Goal: Transaction & Acquisition: Purchase product/service

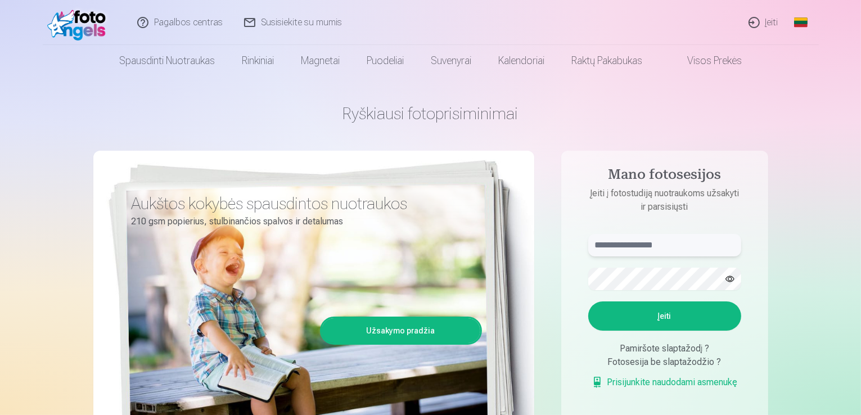
click at [654, 238] on input "text" at bounding box center [664, 245] width 153 height 22
type input "**********"
click at [729, 278] on button "button" at bounding box center [729, 278] width 21 height 21
click at [634, 313] on button "Įeiti" at bounding box center [664, 315] width 153 height 29
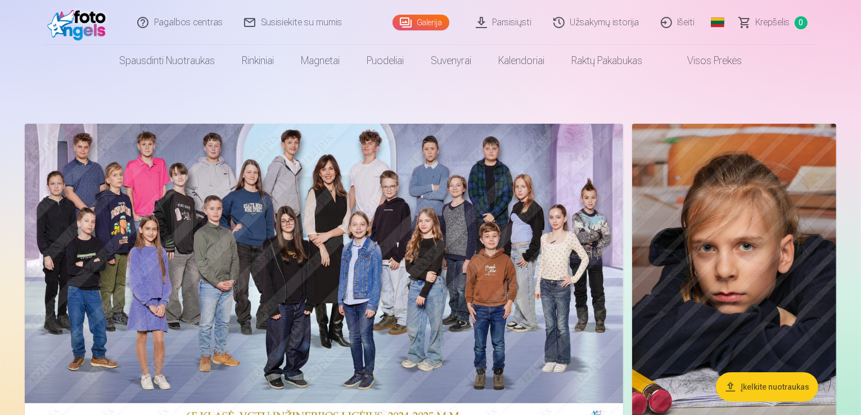
click at [482, 21] on link "Parsisiųsti" at bounding box center [505, 22] width 78 height 45
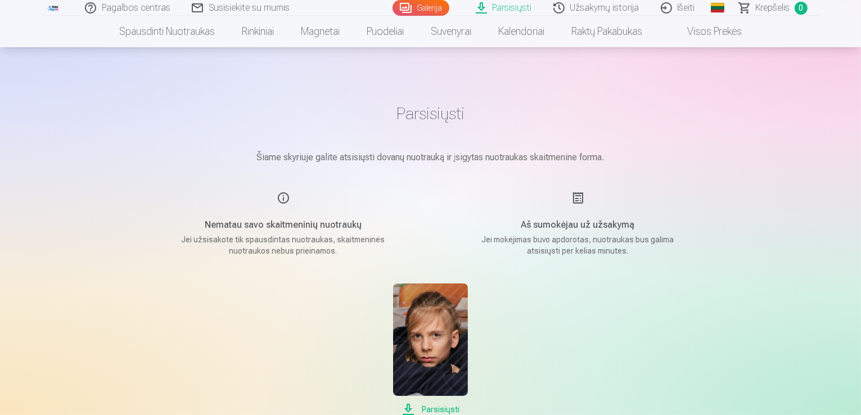
scroll to position [112, 0]
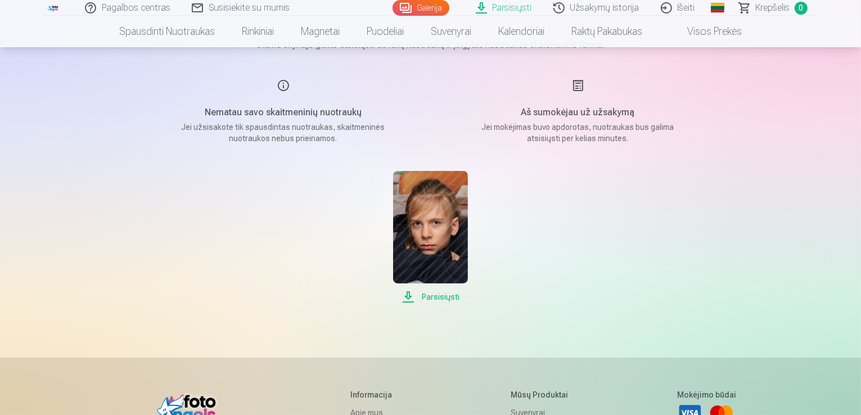
click at [408, 295] on span "Parsisiųsti" at bounding box center [430, 296] width 75 height 13
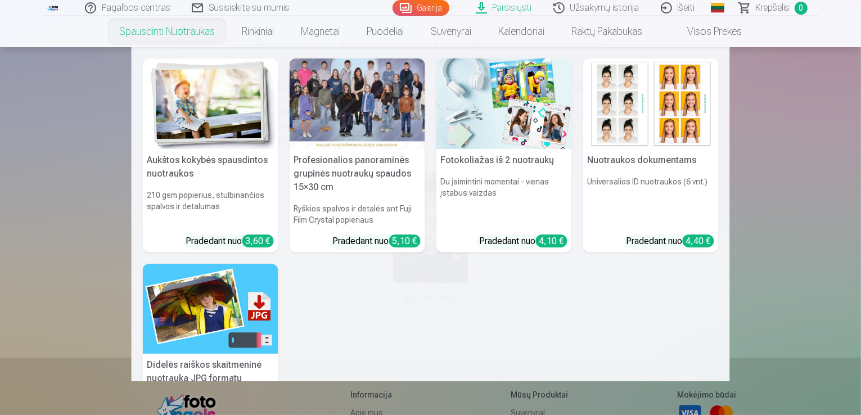
click at [144, 32] on link "Spausdinti nuotraukas" at bounding box center [167, 31] width 123 height 31
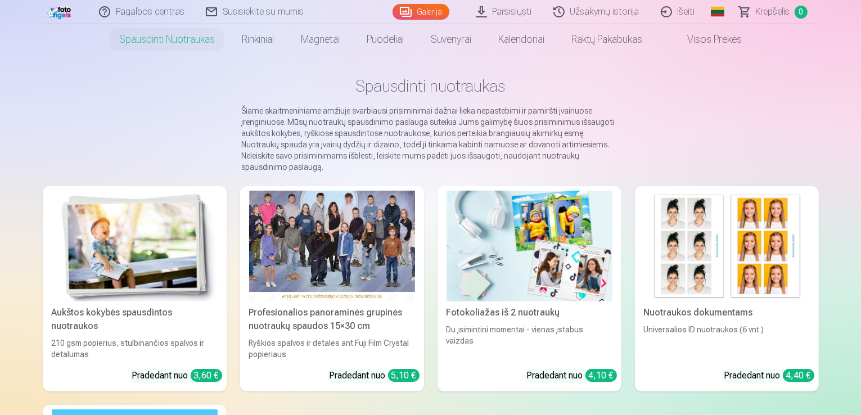
scroll to position [56, 0]
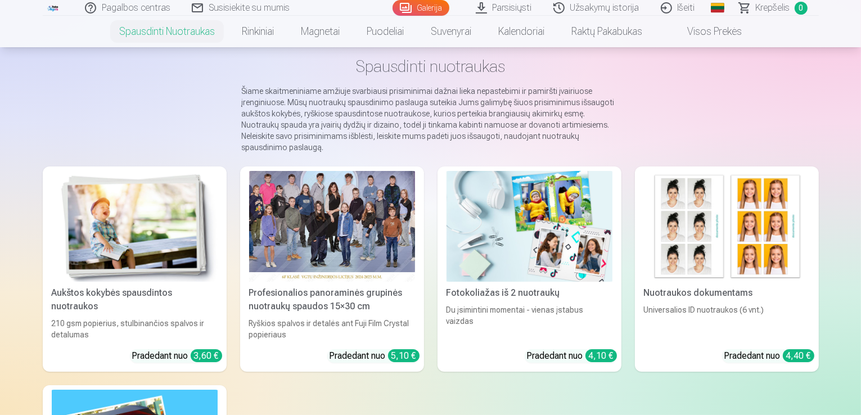
click at [344, 297] on div "Profesionalios panoraminės grupinės nuotraukų spaudos 15×30 cm" at bounding box center [332, 299] width 175 height 27
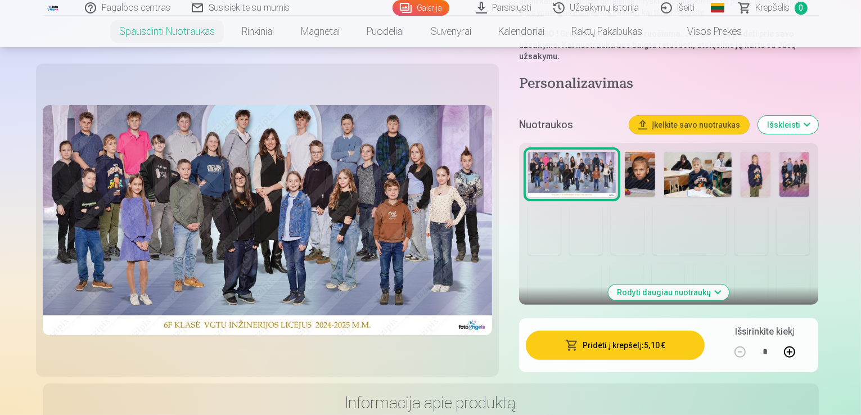
scroll to position [169, 0]
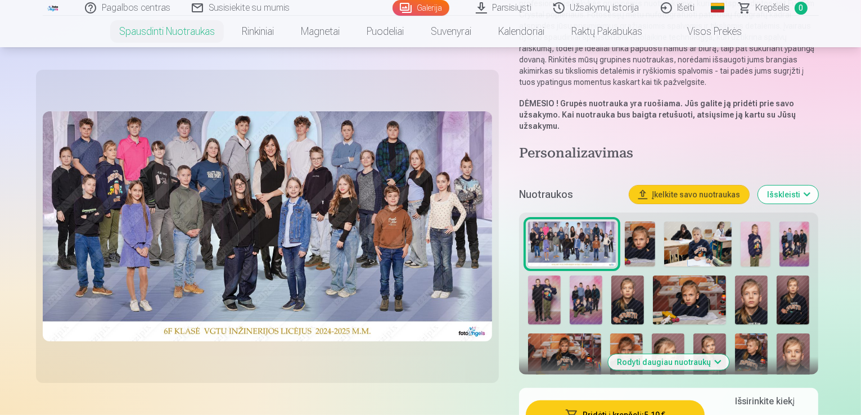
click at [622, 400] on button "Pridėti į krepšelį : 5,10 €" at bounding box center [615, 414] width 179 height 29
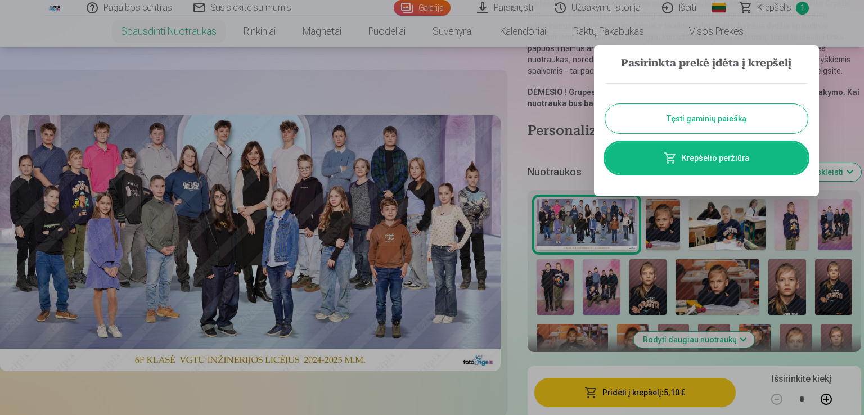
click at [710, 120] on button "Tęsti gaminių paiešką" at bounding box center [706, 118] width 202 height 29
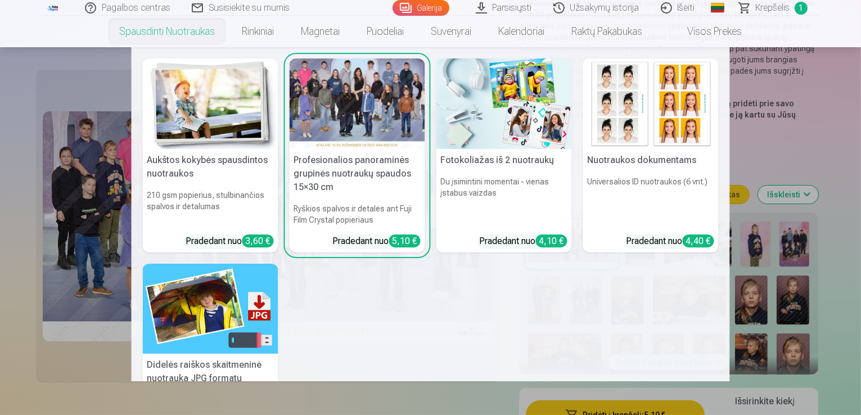
click at [161, 30] on link "Spausdinti nuotraukas" at bounding box center [167, 31] width 123 height 31
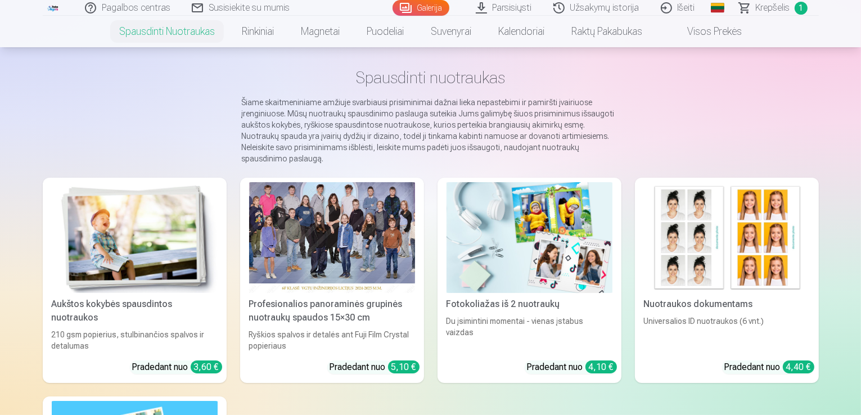
scroll to position [112, 0]
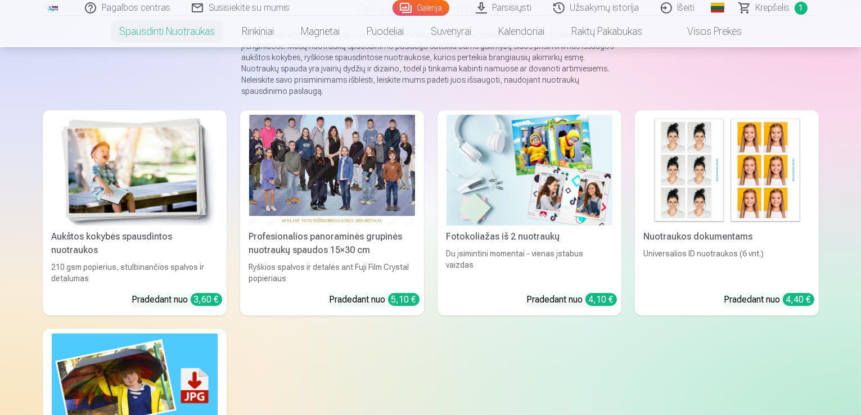
click at [191, 300] on div "3,60 €" at bounding box center [206, 299] width 31 height 13
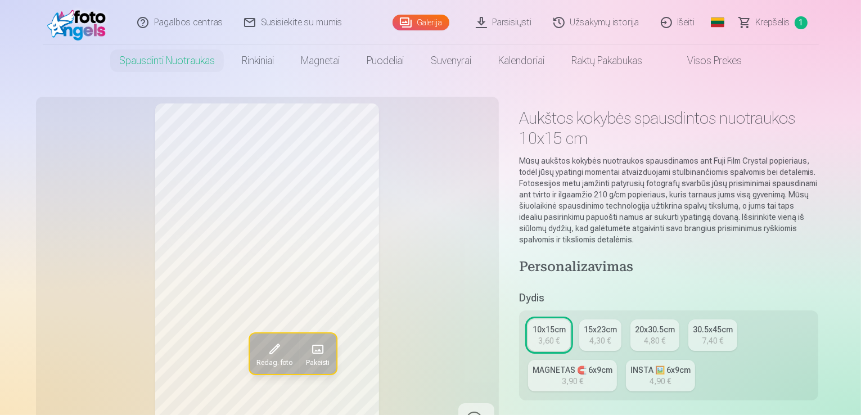
click at [553, 335] on div "3,60 €" at bounding box center [548, 340] width 21 height 11
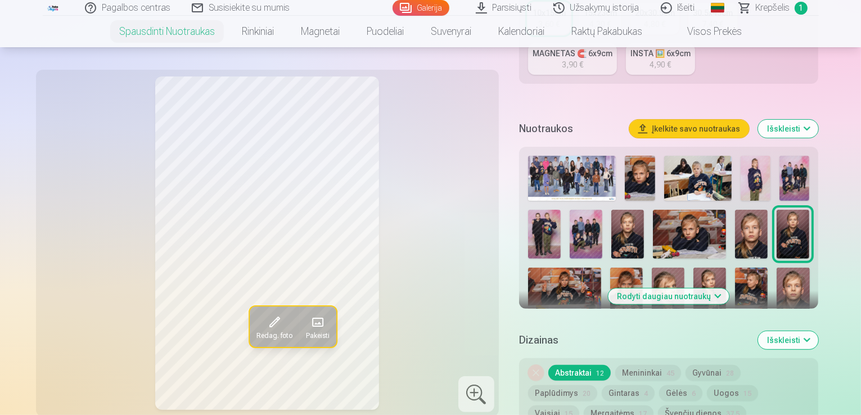
scroll to position [281, 0]
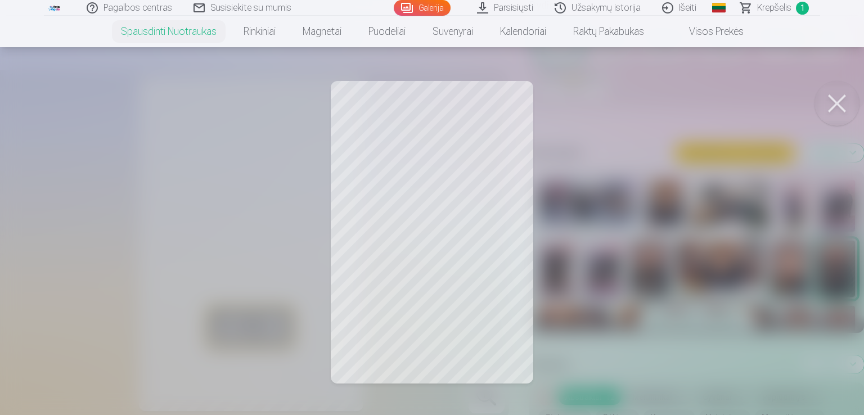
click at [841, 100] on button at bounding box center [836, 103] width 45 height 45
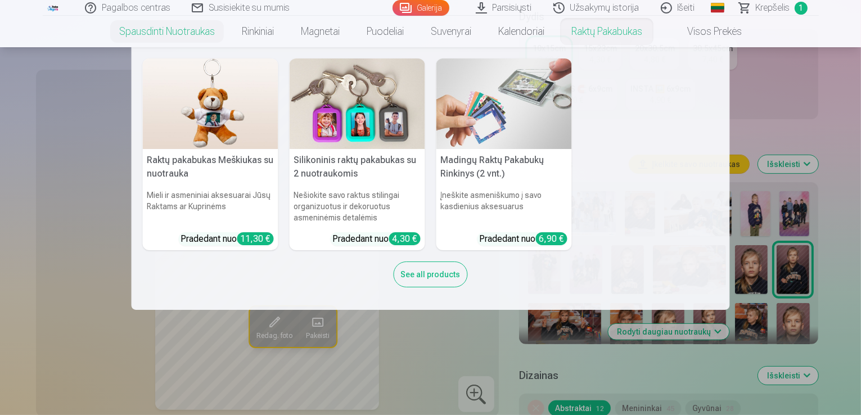
click at [805, 91] on nav "Raktų pakabukas Meškiukas su nuotrauka Mieli ir asmeniniai aksesuarai Jūsų Rakt…" at bounding box center [430, 178] width 861 height 263
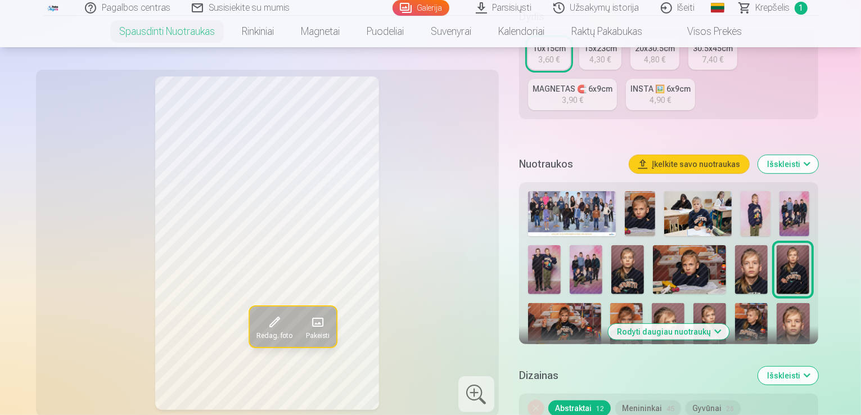
click at [555, 281] on img at bounding box center [544, 269] width 33 height 49
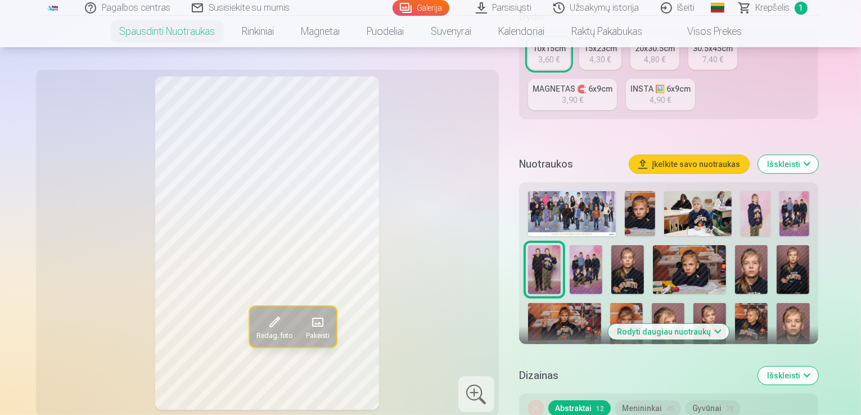
click at [809, 207] on img at bounding box center [794, 213] width 30 height 45
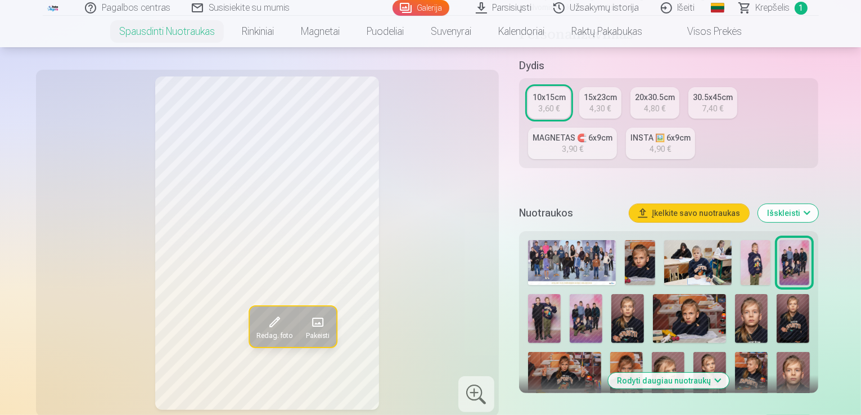
scroll to position [225, 0]
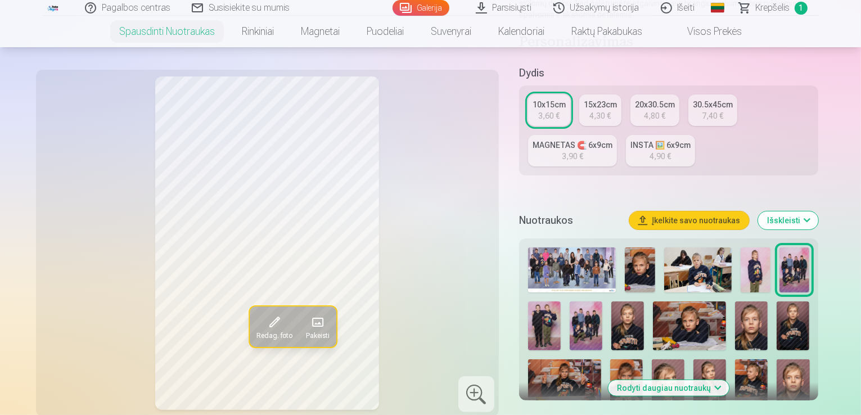
click at [598, 99] on div "15x23cm" at bounding box center [600, 104] width 33 height 11
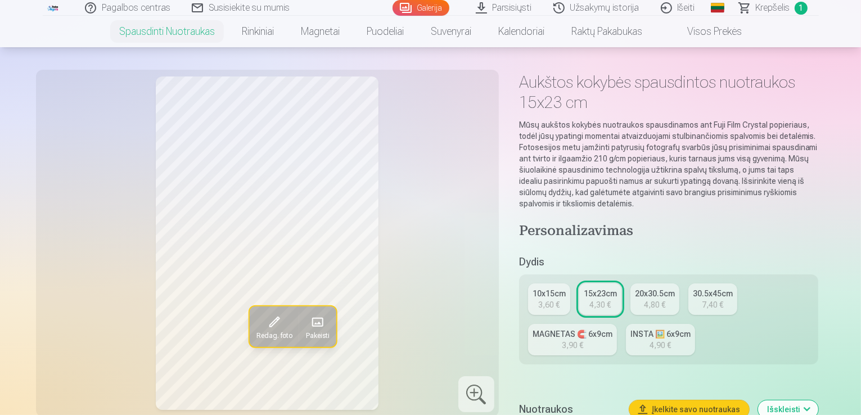
scroll to position [56, 0]
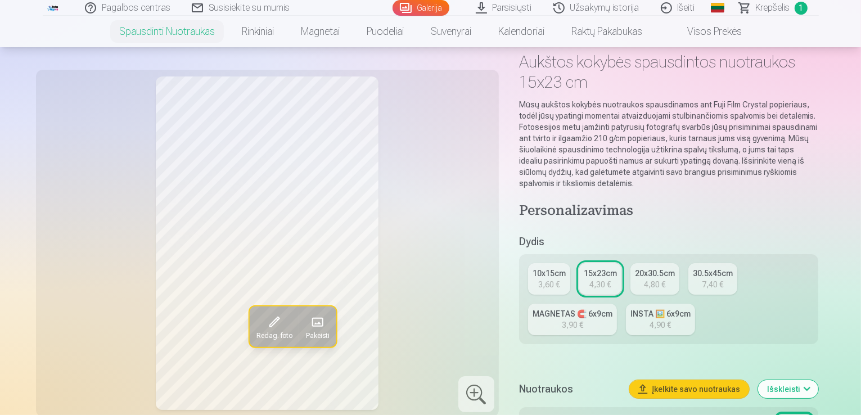
click at [610, 279] on div "4,30 €" at bounding box center [599, 284] width 21 height 11
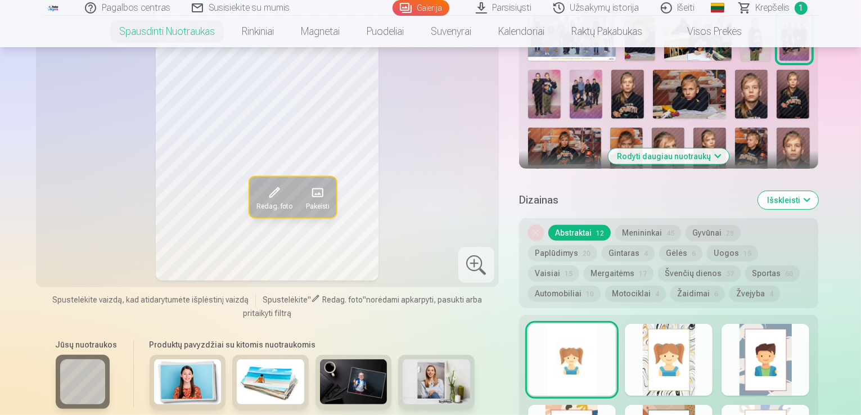
scroll to position [450, 0]
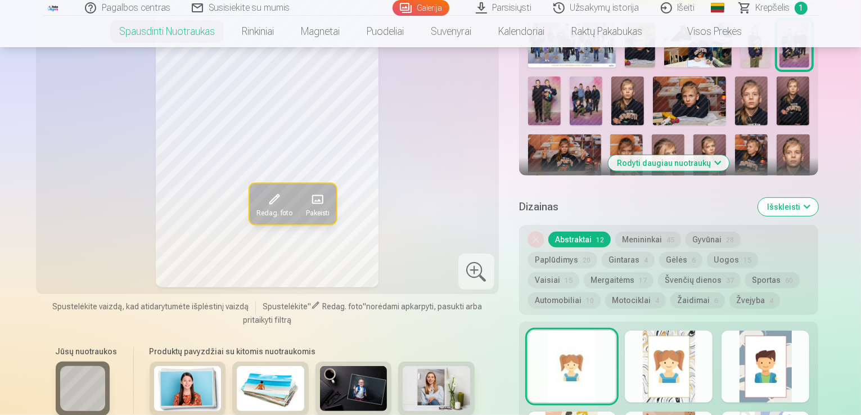
click at [729, 155] on button "Rodyti daugiau nuotraukų" at bounding box center [668, 163] width 121 height 16
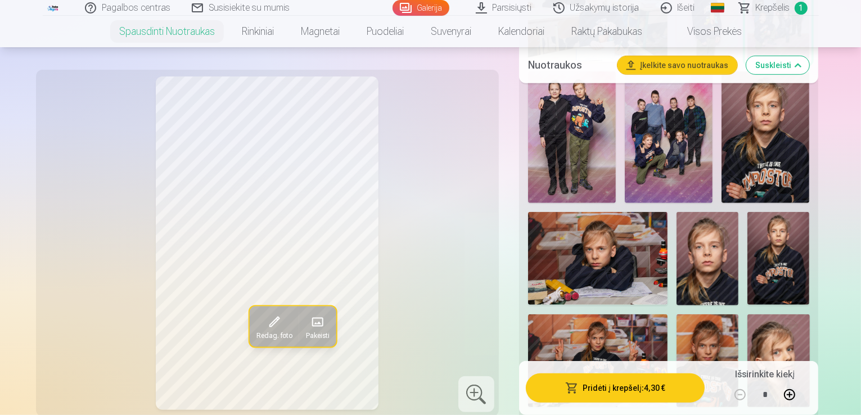
scroll to position [619, 0]
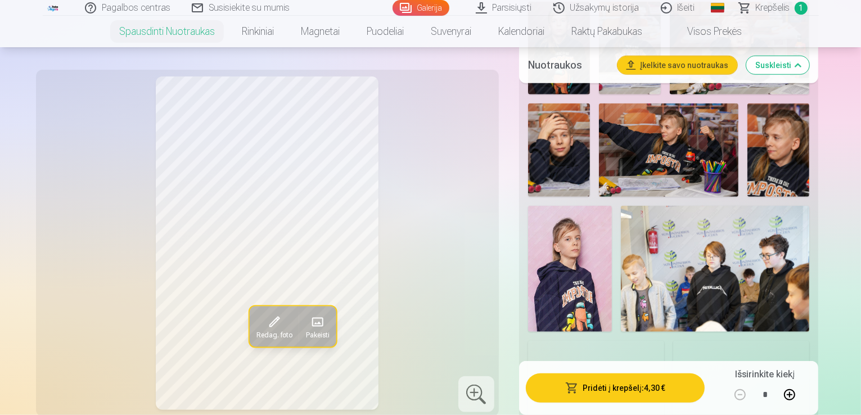
scroll to position [1068, 0]
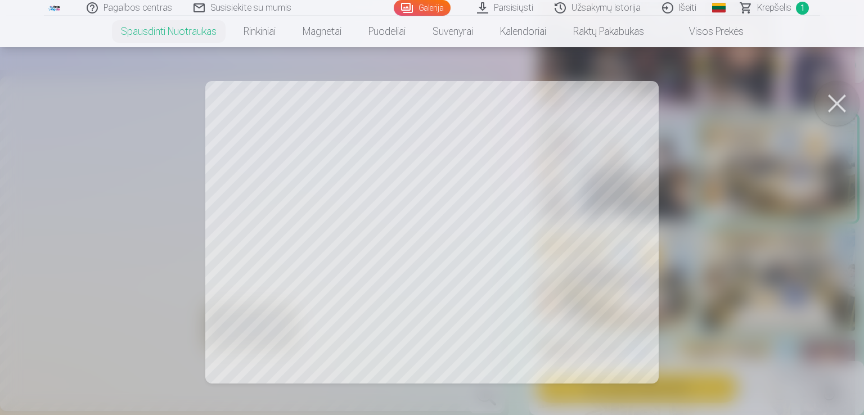
click at [836, 91] on button at bounding box center [836, 103] width 45 height 45
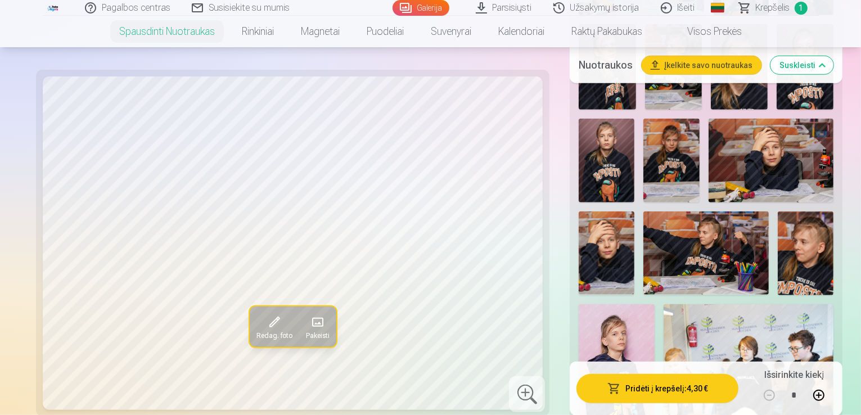
scroll to position [843, 0]
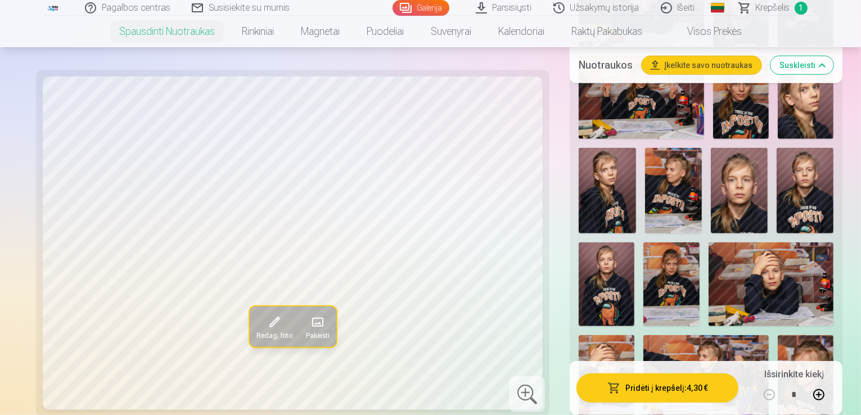
click at [717, 242] on img at bounding box center [770, 284] width 125 height 84
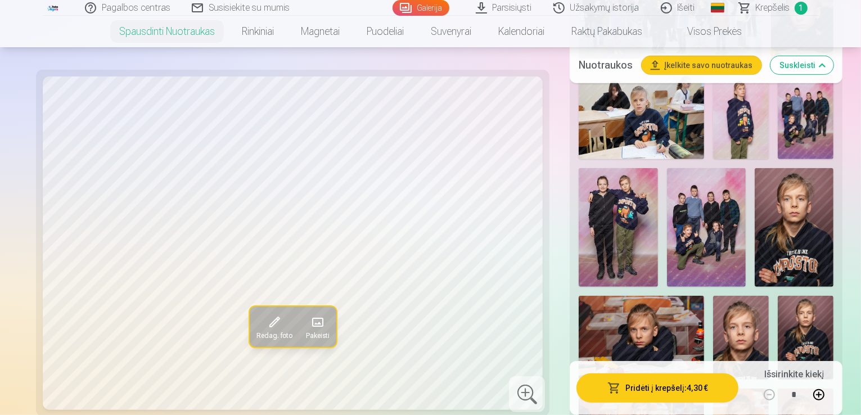
scroll to position [506, 0]
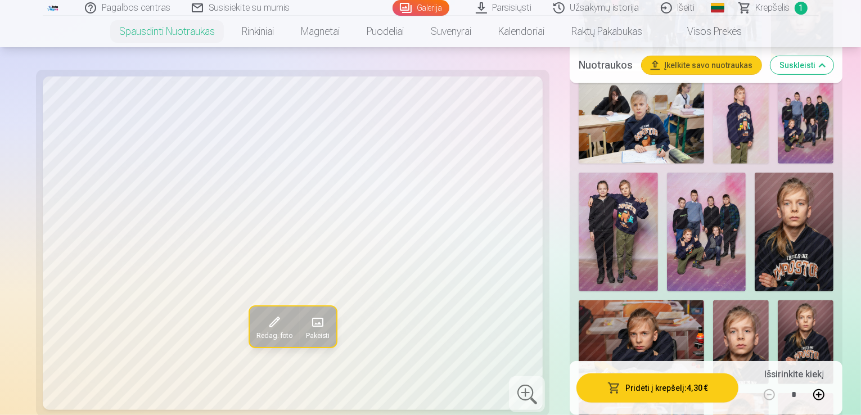
click at [778, 308] on img at bounding box center [806, 342] width 56 height 84
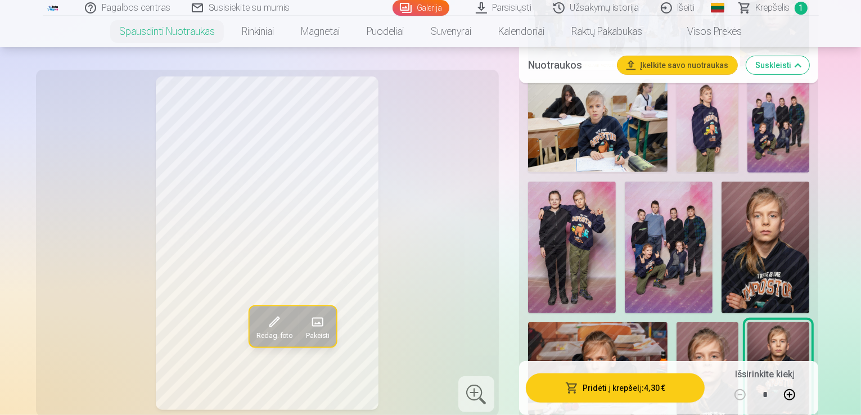
click at [738, 322] on img at bounding box center [707, 368] width 62 height 93
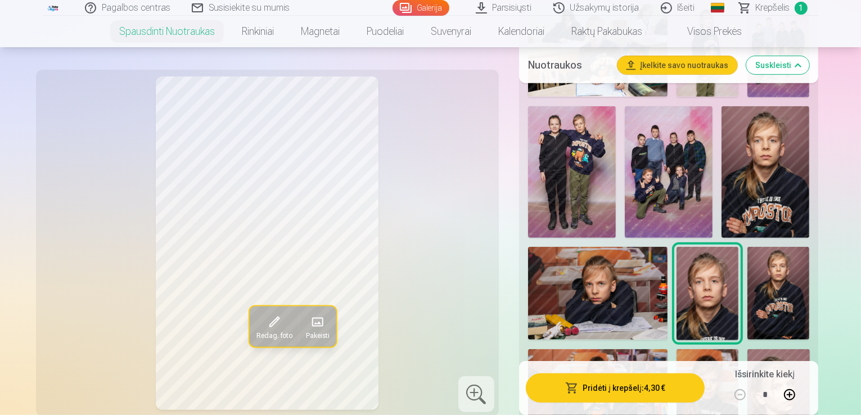
scroll to position [562, 0]
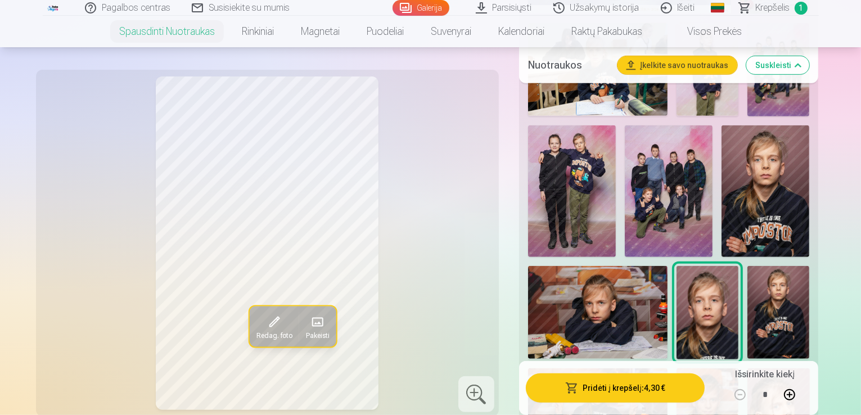
click at [721, 175] on img at bounding box center [765, 191] width 88 height 132
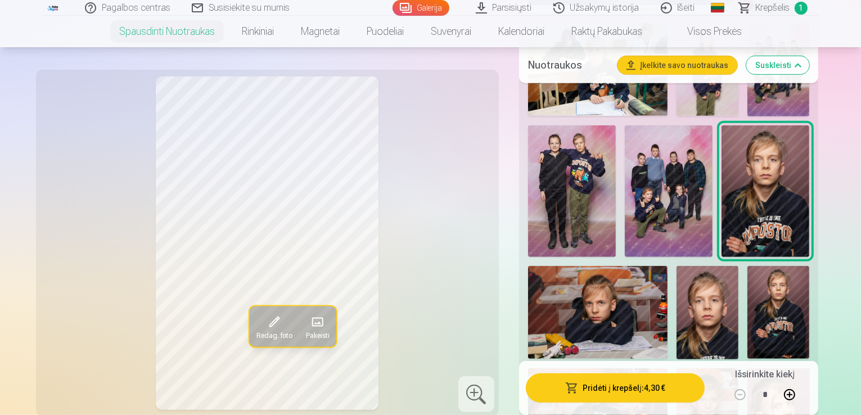
click at [747, 266] on img at bounding box center [778, 312] width 62 height 93
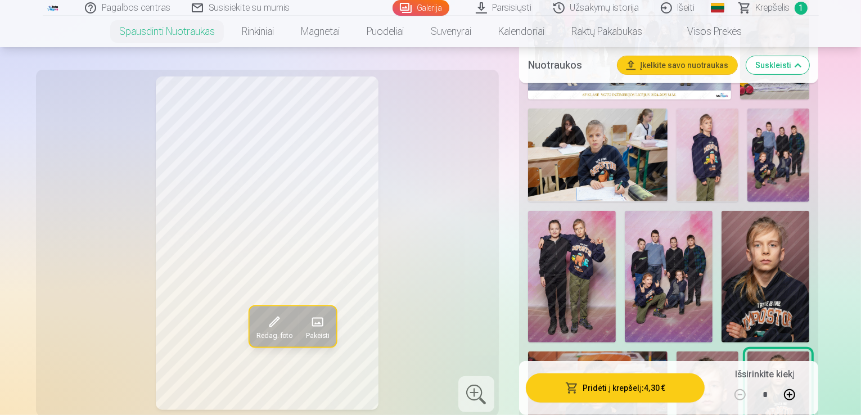
scroll to position [450, 0]
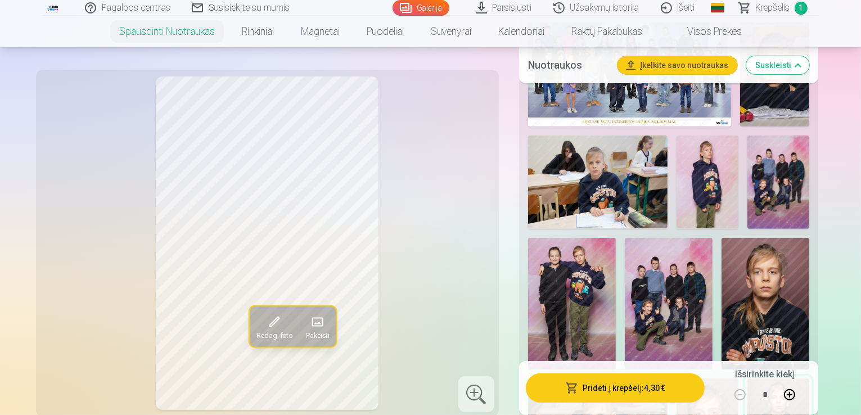
click at [588, 195] on img at bounding box center [597, 182] width 139 height 93
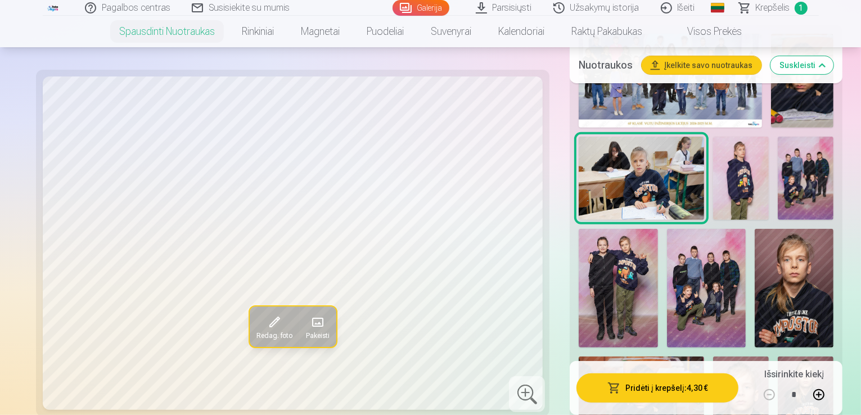
click at [713, 186] on img at bounding box center [741, 179] width 56 height 84
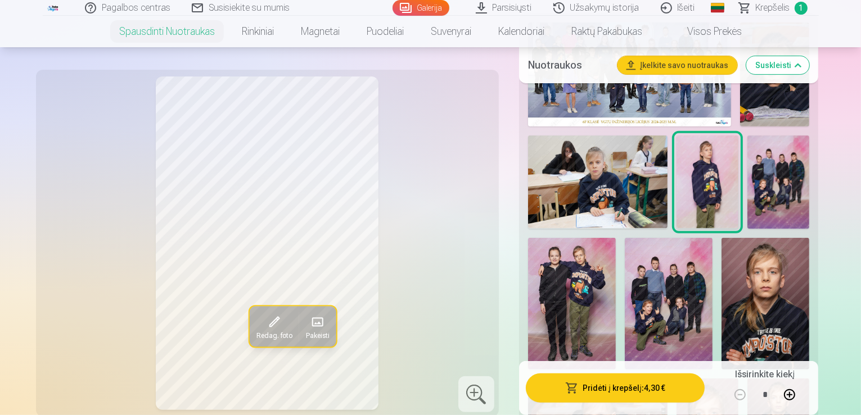
click at [759, 191] on img at bounding box center [778, 182] width 62 height 93
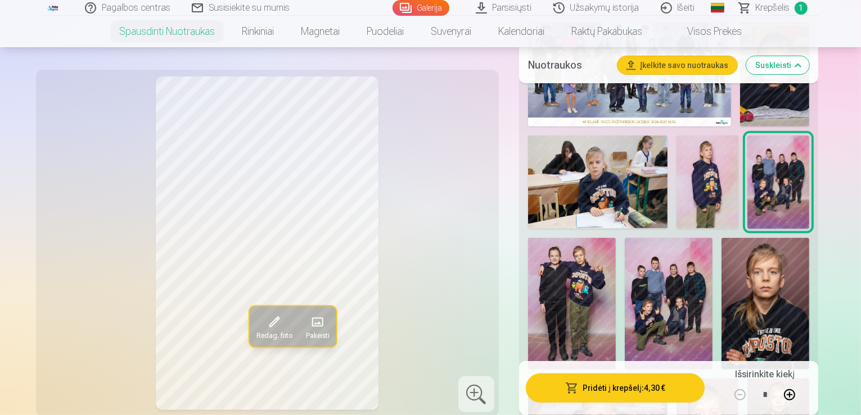
click at [616, 238] on img at bounding box center [572, 304] width 88 height 132
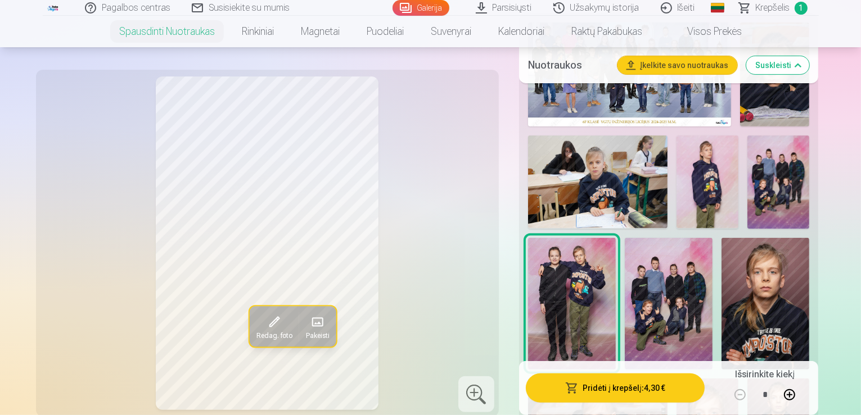
click at [625, 264] on img at bounding box center [669, 304] width 88 height 132
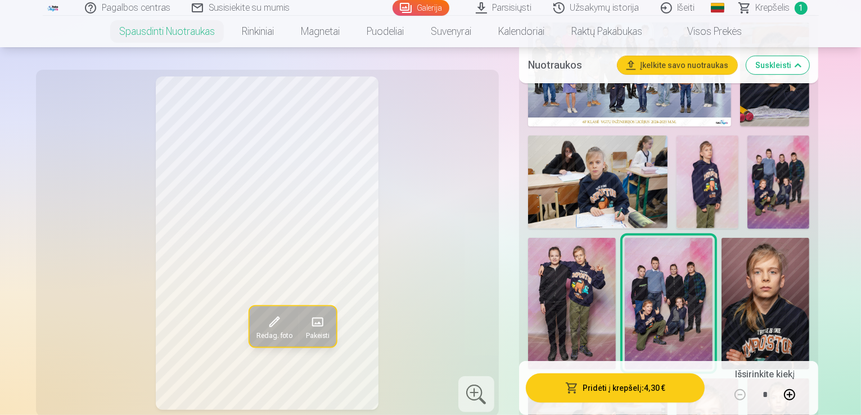
click at [616, 238] on img at bounding box center [572, 304] width 88 height 132
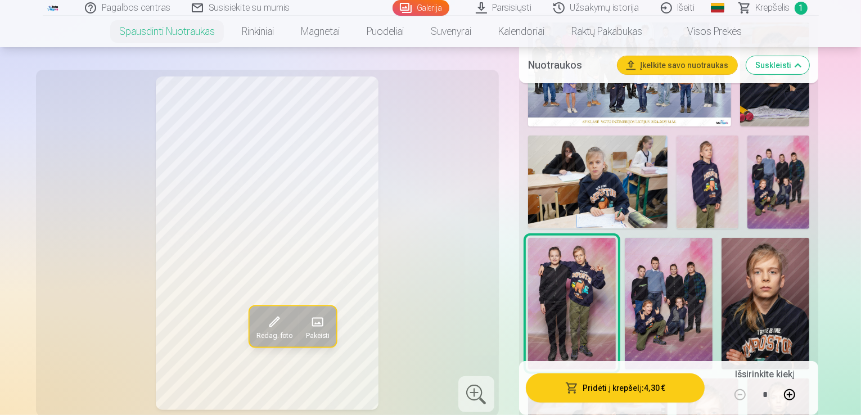
click at [764, 200] on img at bounding box center [778, 182] width 62 height 93
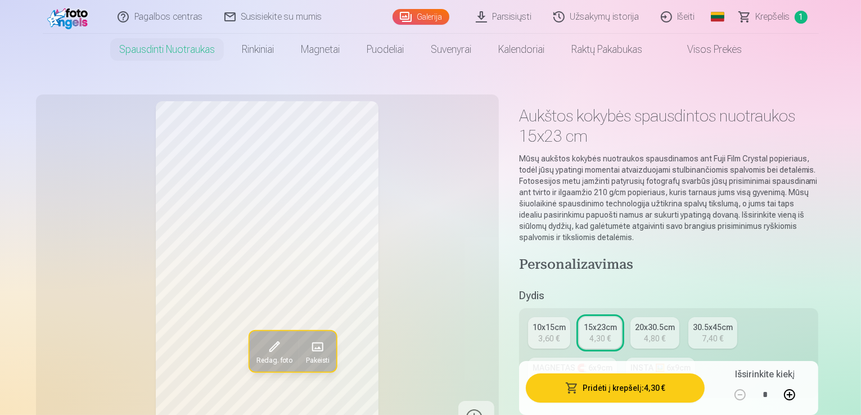
scroll to position [0, 0]
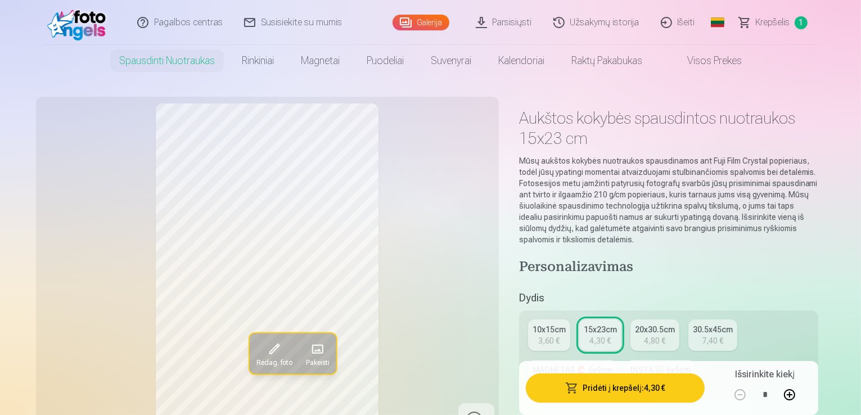
click at [679, 25] on link "Išeiti" at bounding box center [679, 22] width 56 height 45
